Goal: Find specific page/section: Find specific page/section

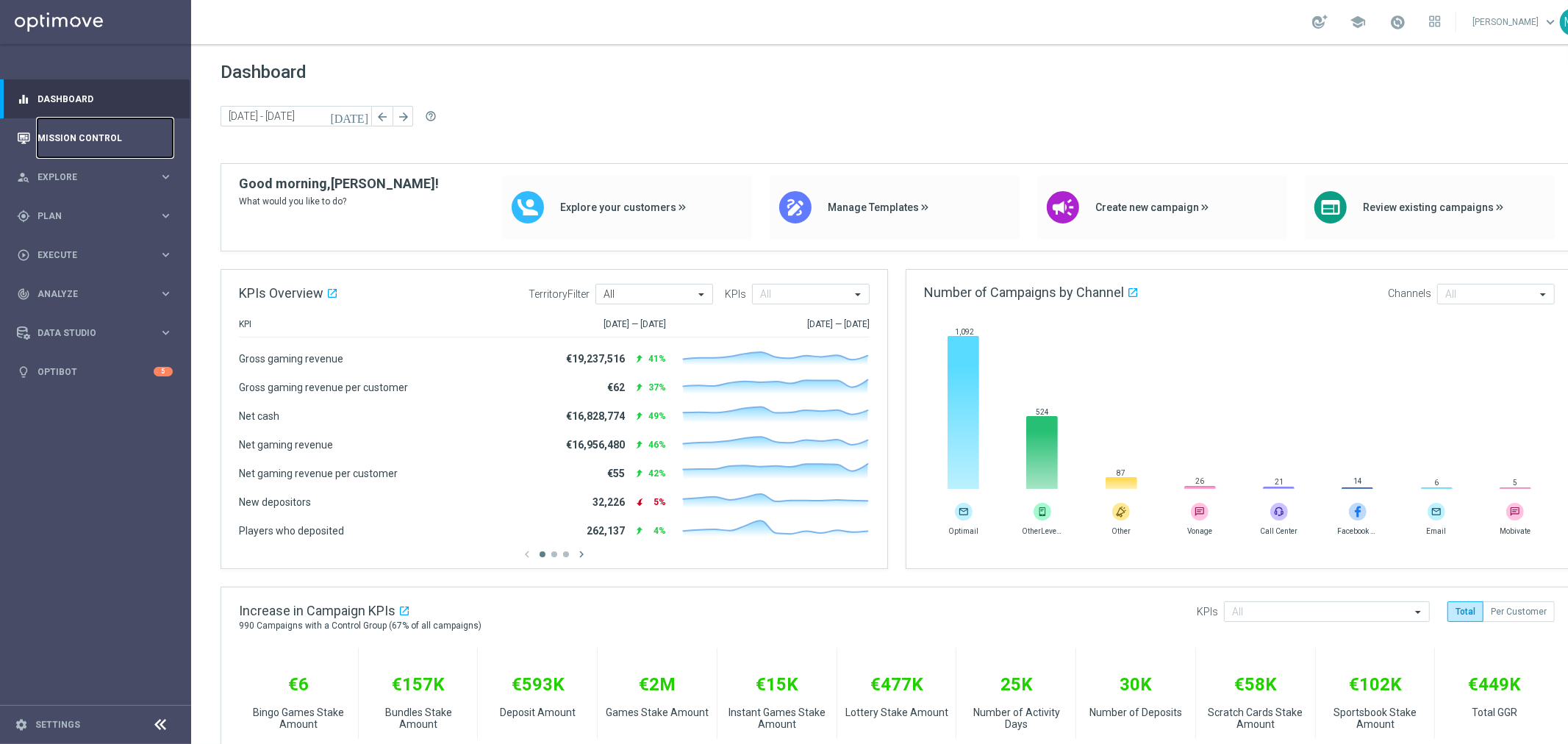
click at [72, 143] on link "Mission Control" at bounding box center [105, 137] width 135 height 39
